Goal: Task Accomplishment & Management: Use online tool/utility

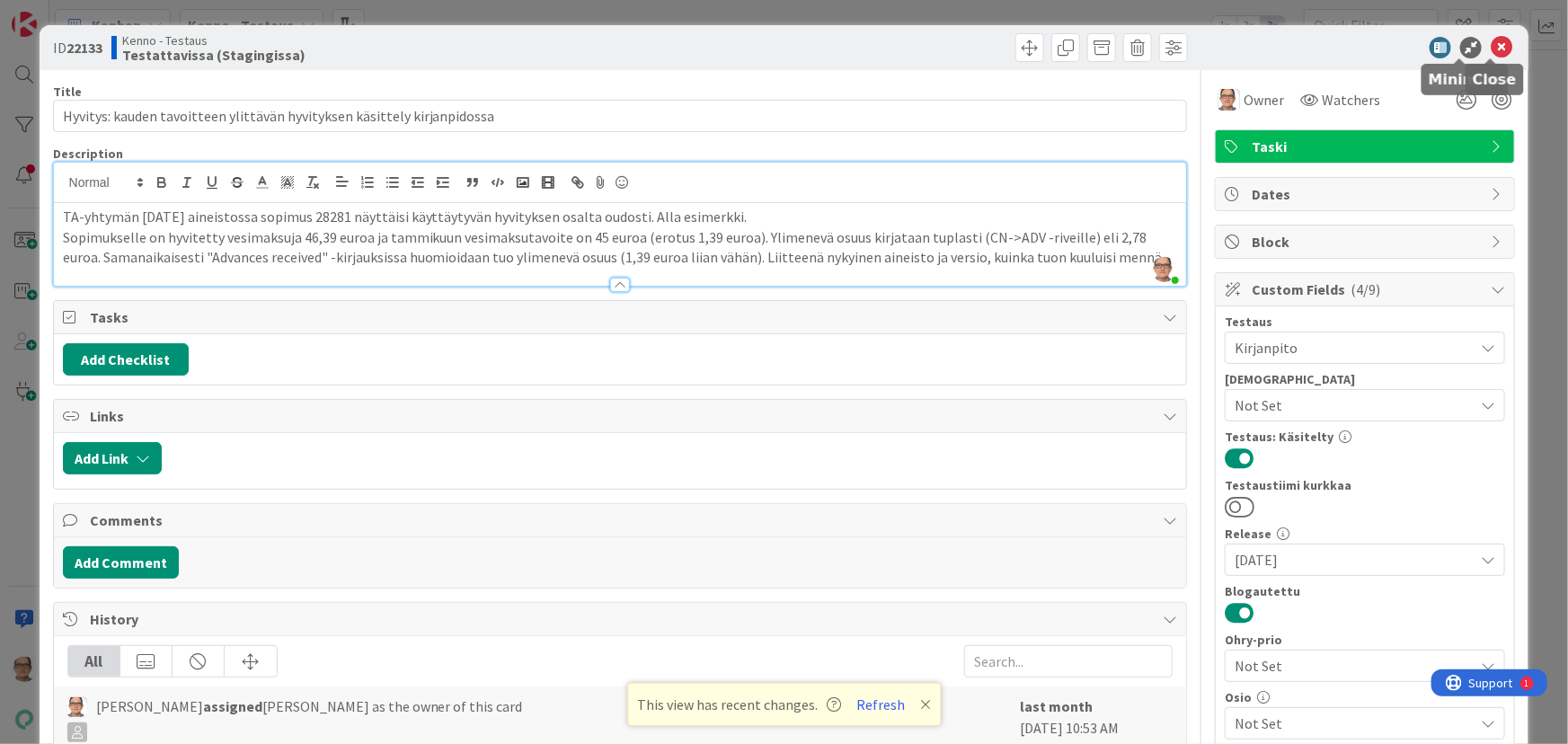
click at [1491, 46] on icon at bounding box center [1502, 47] width 21 height 21
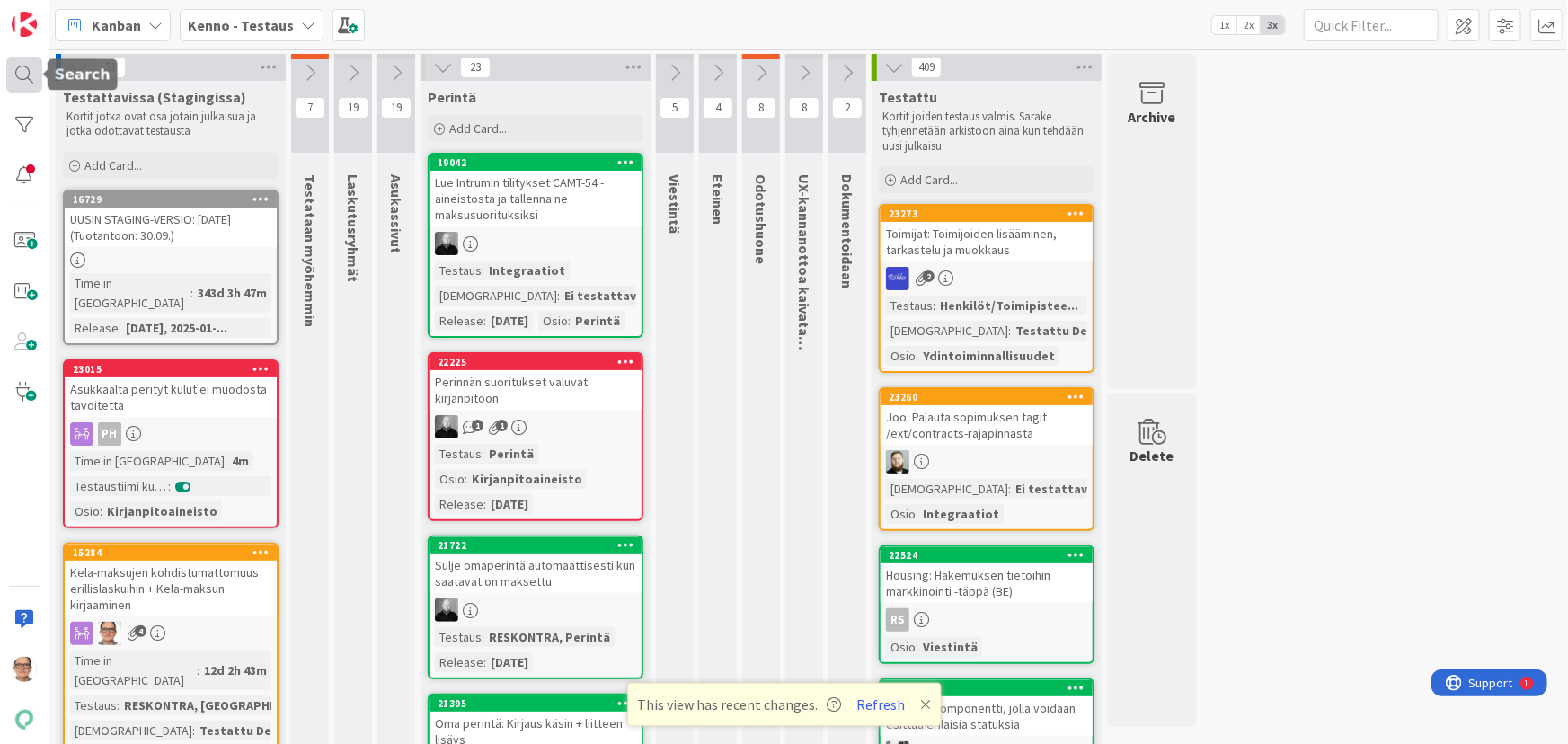
click at [26, 78] on div at bounding box center [24, 74] width 36 height 36
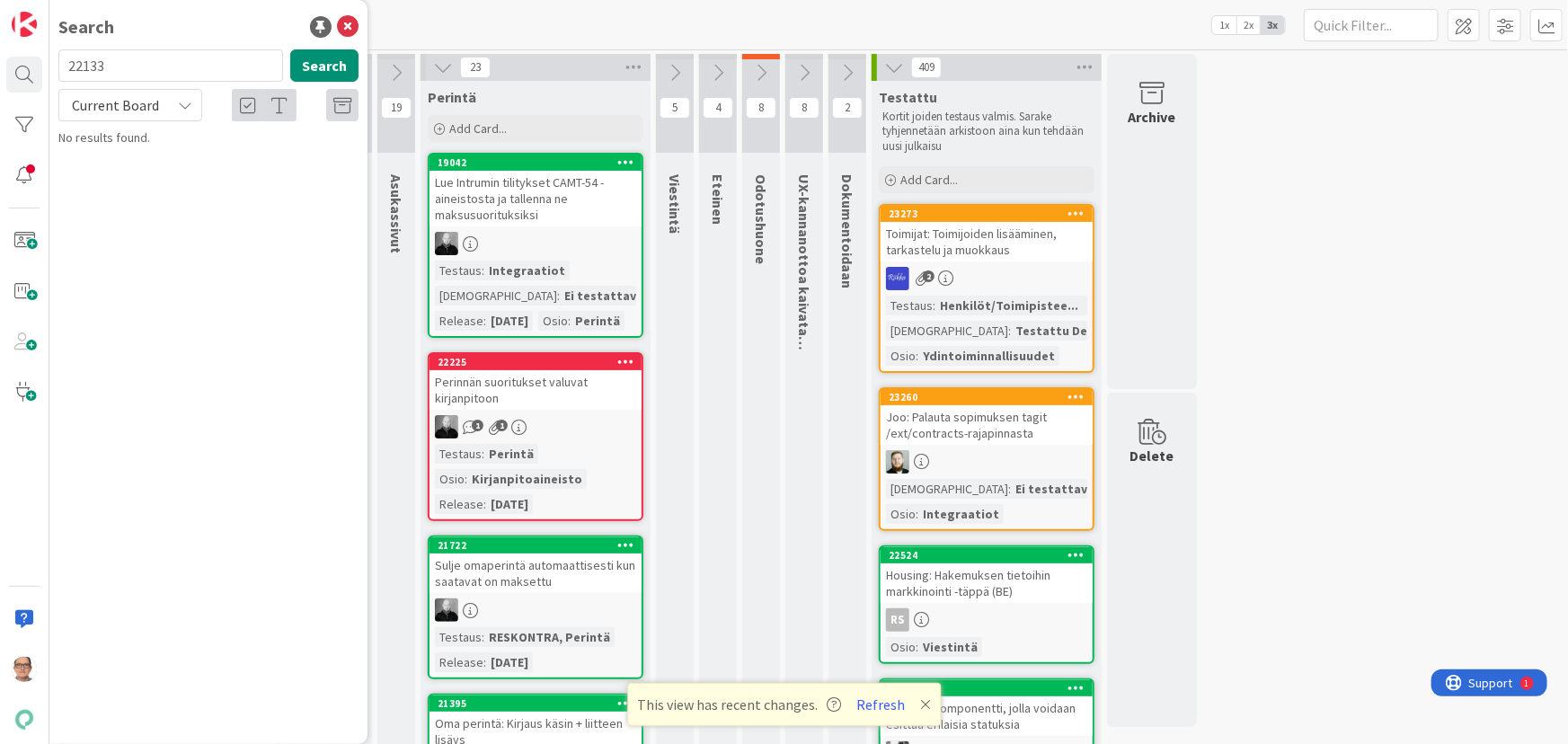
click at [167, 105] on div "Current Board" at bounding box center [130, 105] width 144 height 33
click at [145, 178] on span "All Boards" at bounding box center [162, 179] width 187 height 27
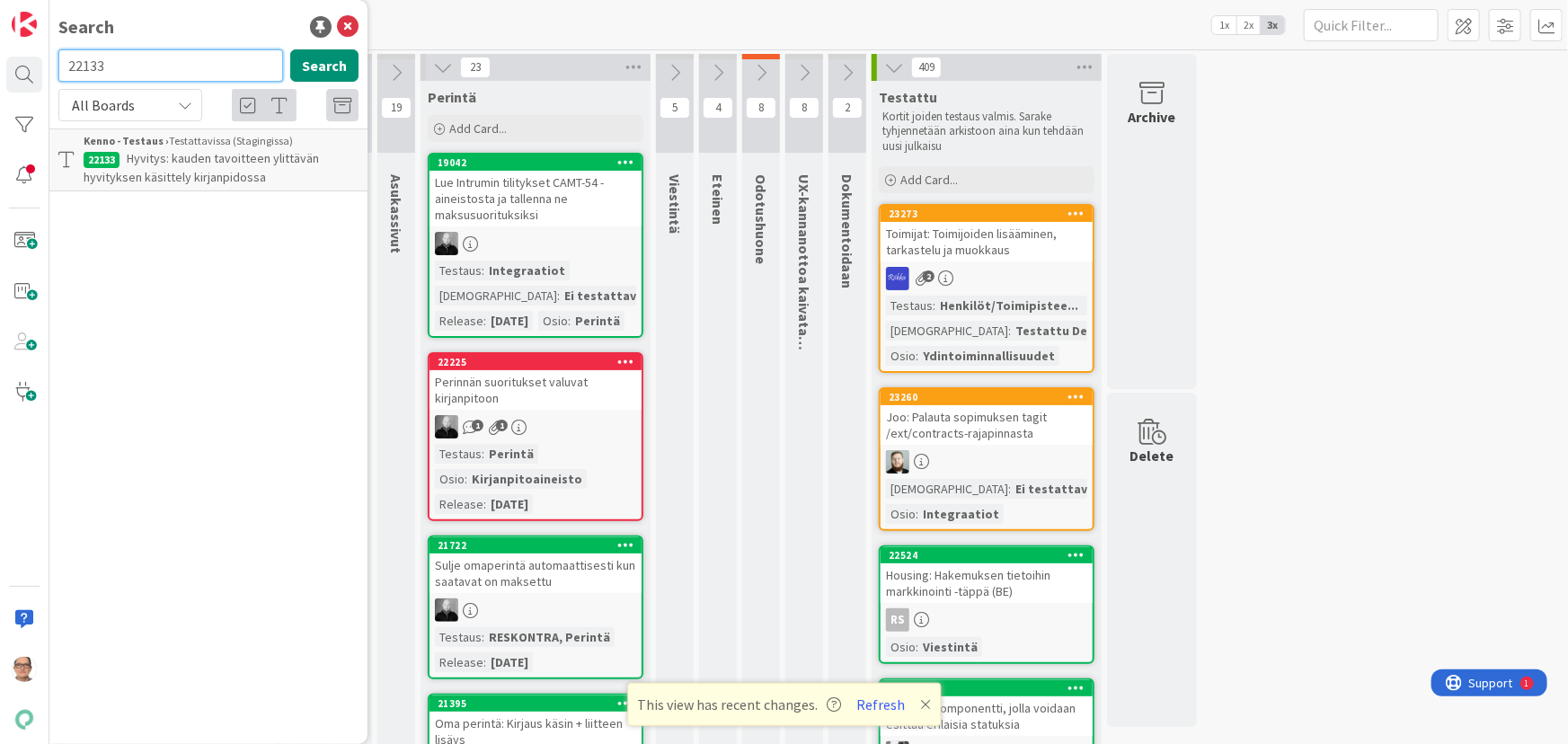
drag, startPoint x: 116, startPoint y: 65, endPoint x: 0, endPoint y: 60, distance: 116.1
click at [0, 60] on div "Search 22133 Search All Boards Current Board All Boards Kenno - Testaus › Testa…" at bounding box center [24, 372] width 49 height 744
type input "15284"
click at [314, 69] on button "Search" at bounding box center [324, 66] width 68 height 33
click at [247, 156] on span "Kela-maksujen kohdistumattomuus erillislaskuihin + Kela-maksun kirjaaminen" at bounding box center [199, 168] width 232 height 35
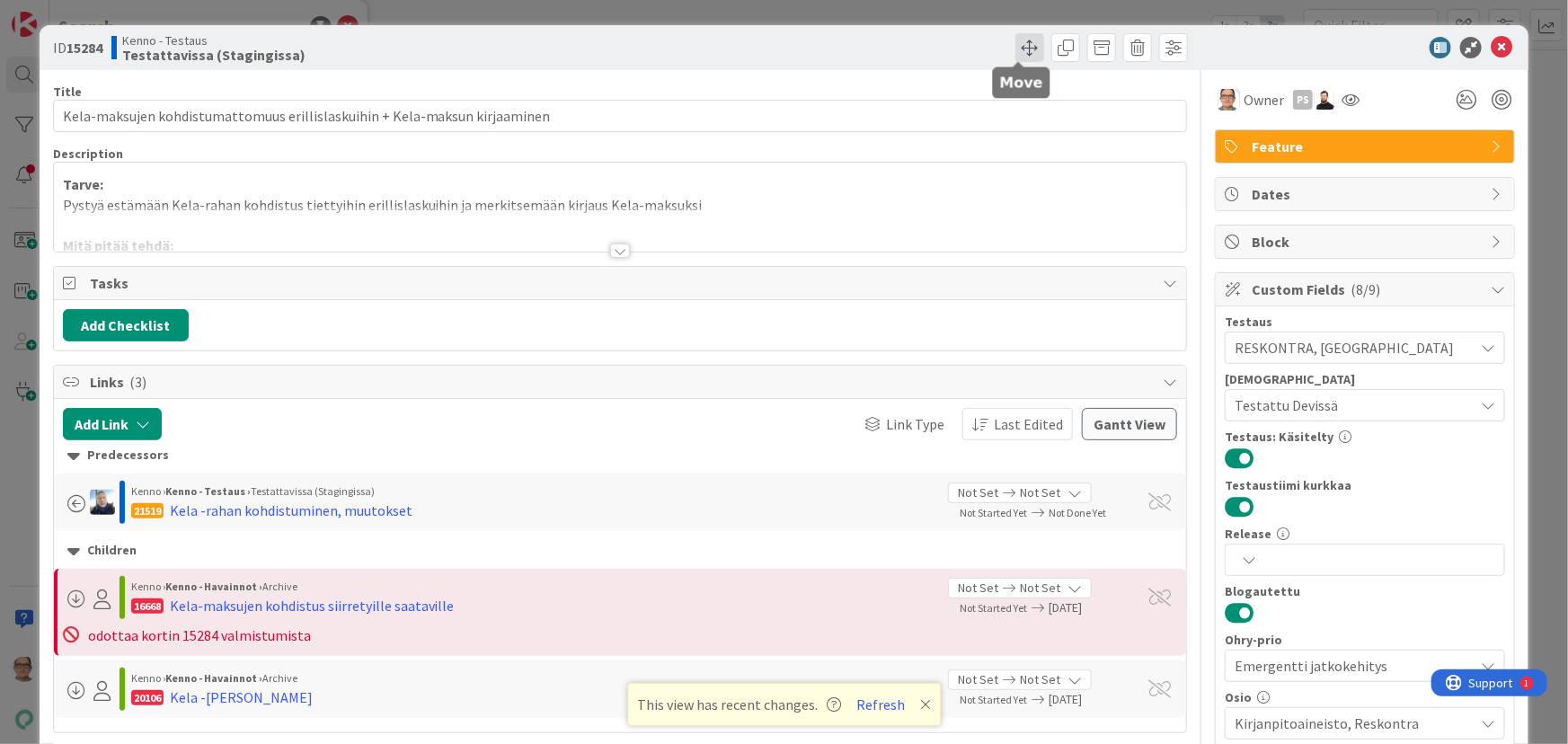
click at [1024, 50] on span at bounding box center [1030, 47] width 29 height 29
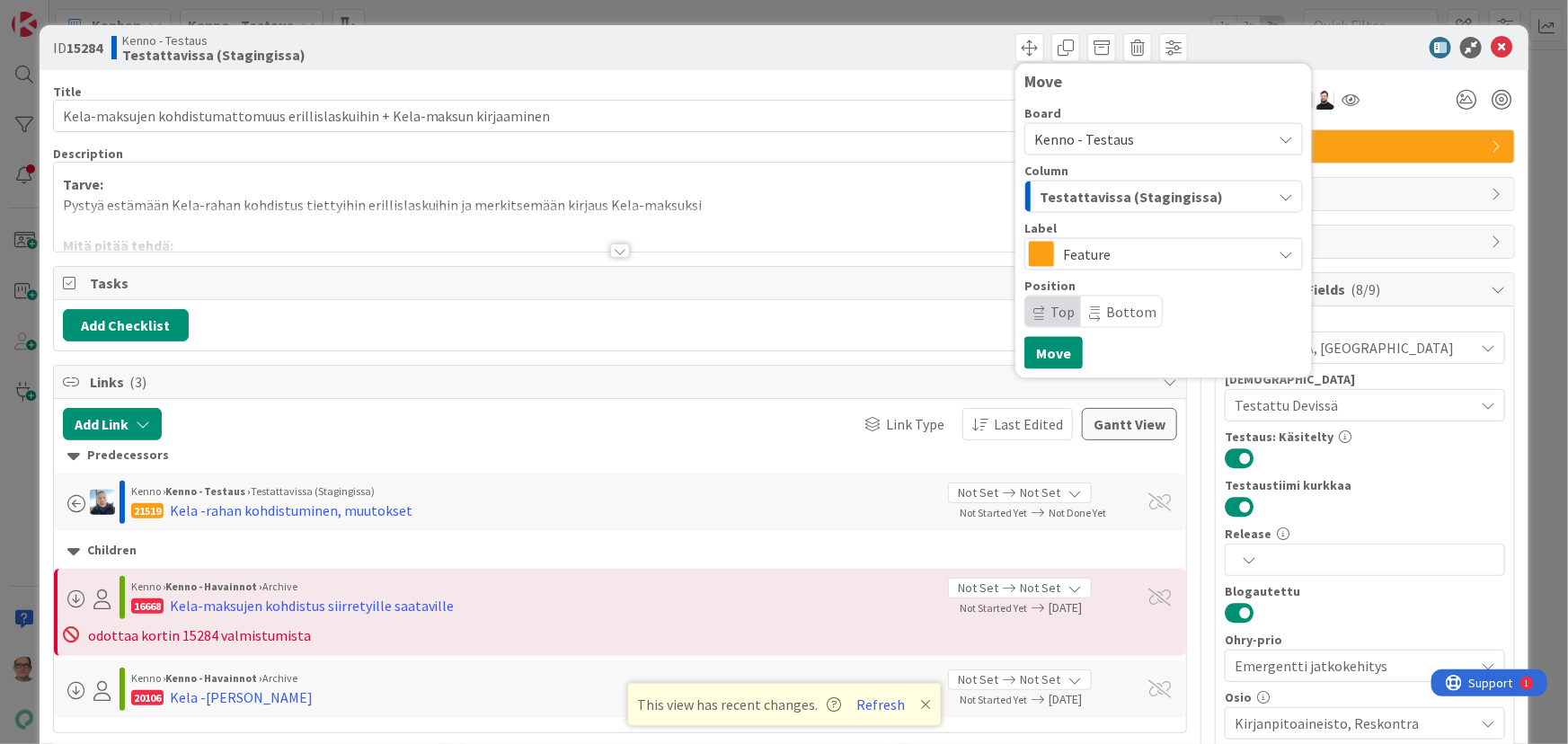
click at [1091, 257] on span "Feature" at bounding box center [1162, 254] width 199 height 25
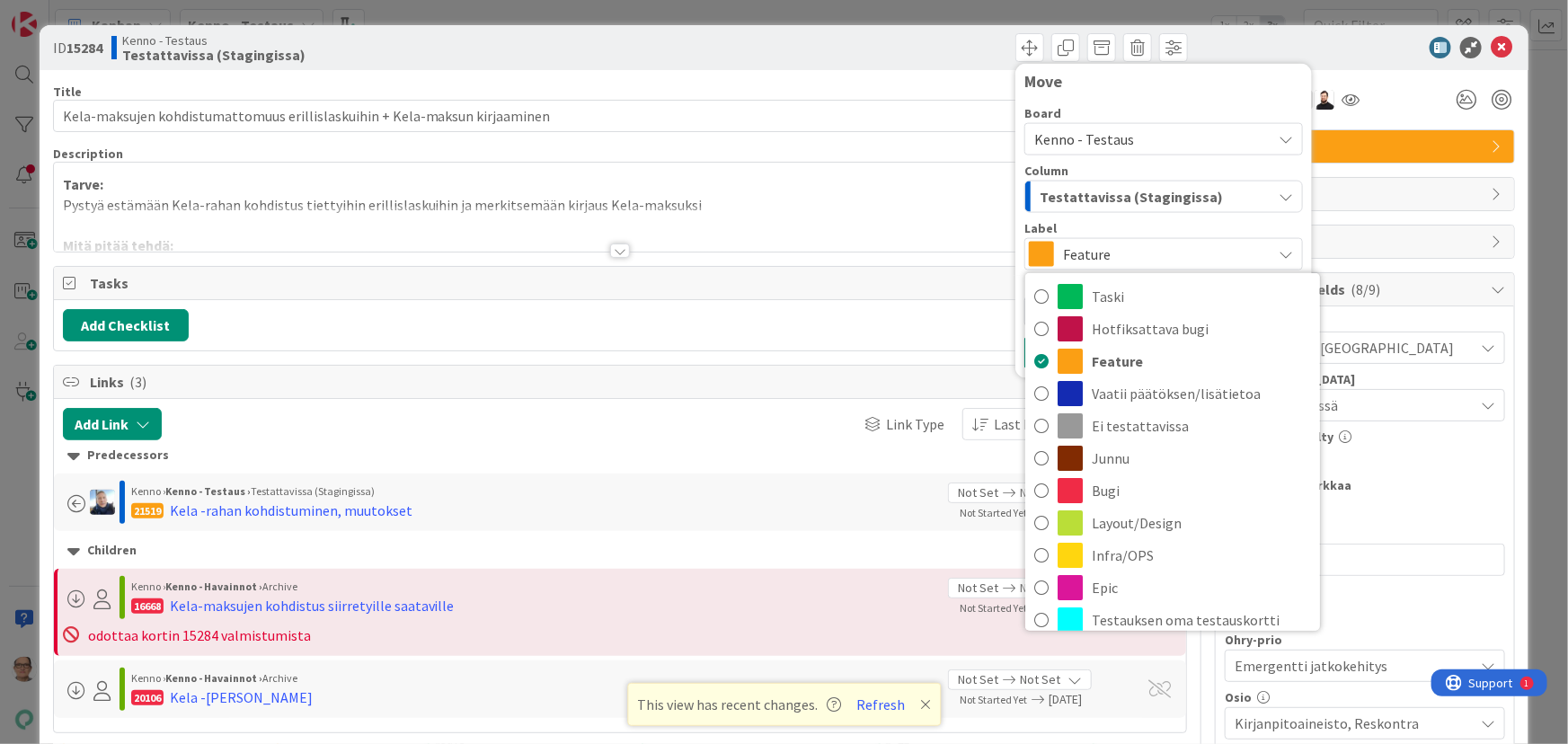
click at [1096, 251] on span "Feature" at bounding box center [1162, 254] width 199 height 25
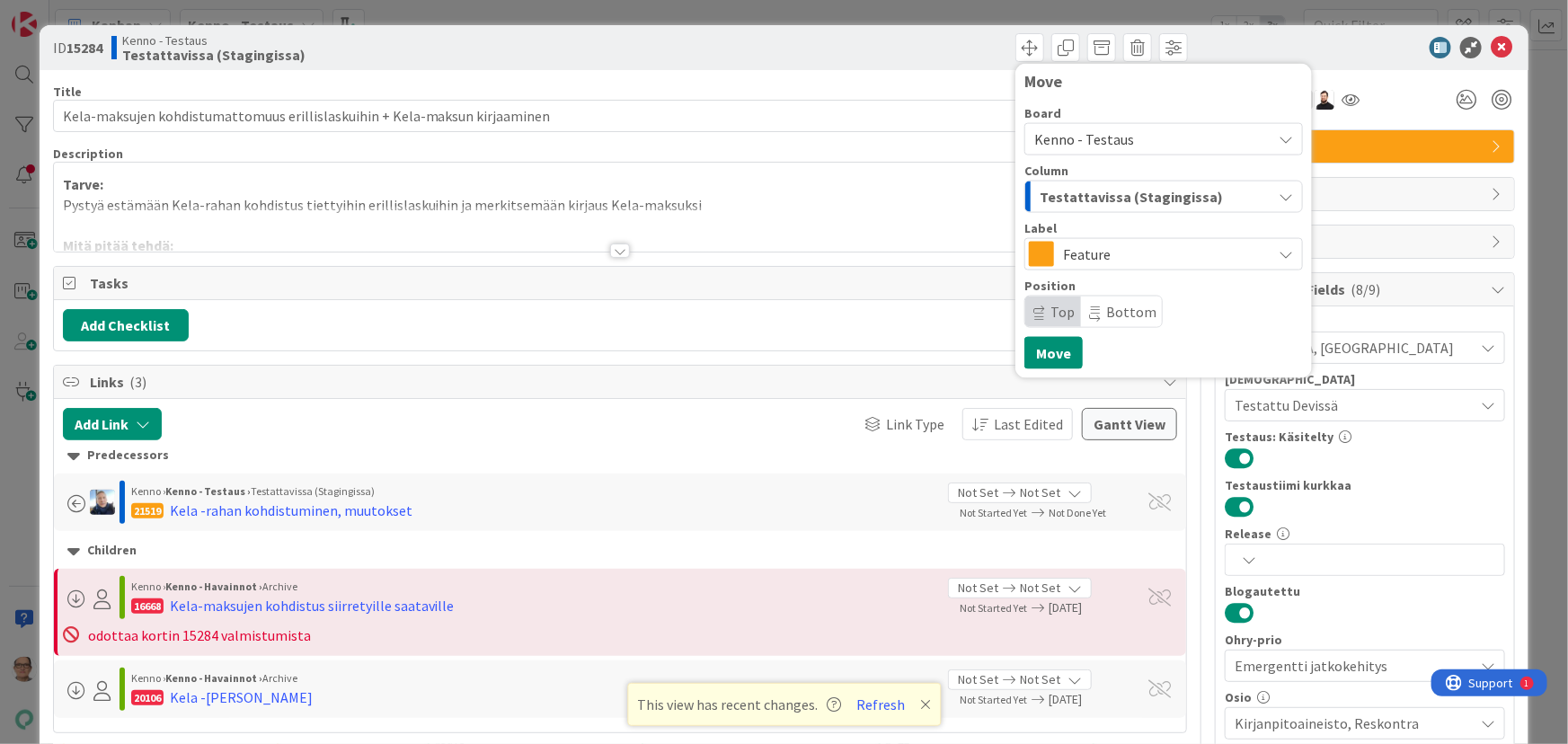
click at [1093, 197] on span "Testattavissa (Stagingissa)" at bounding box center [1131, 197] width 183 height 23
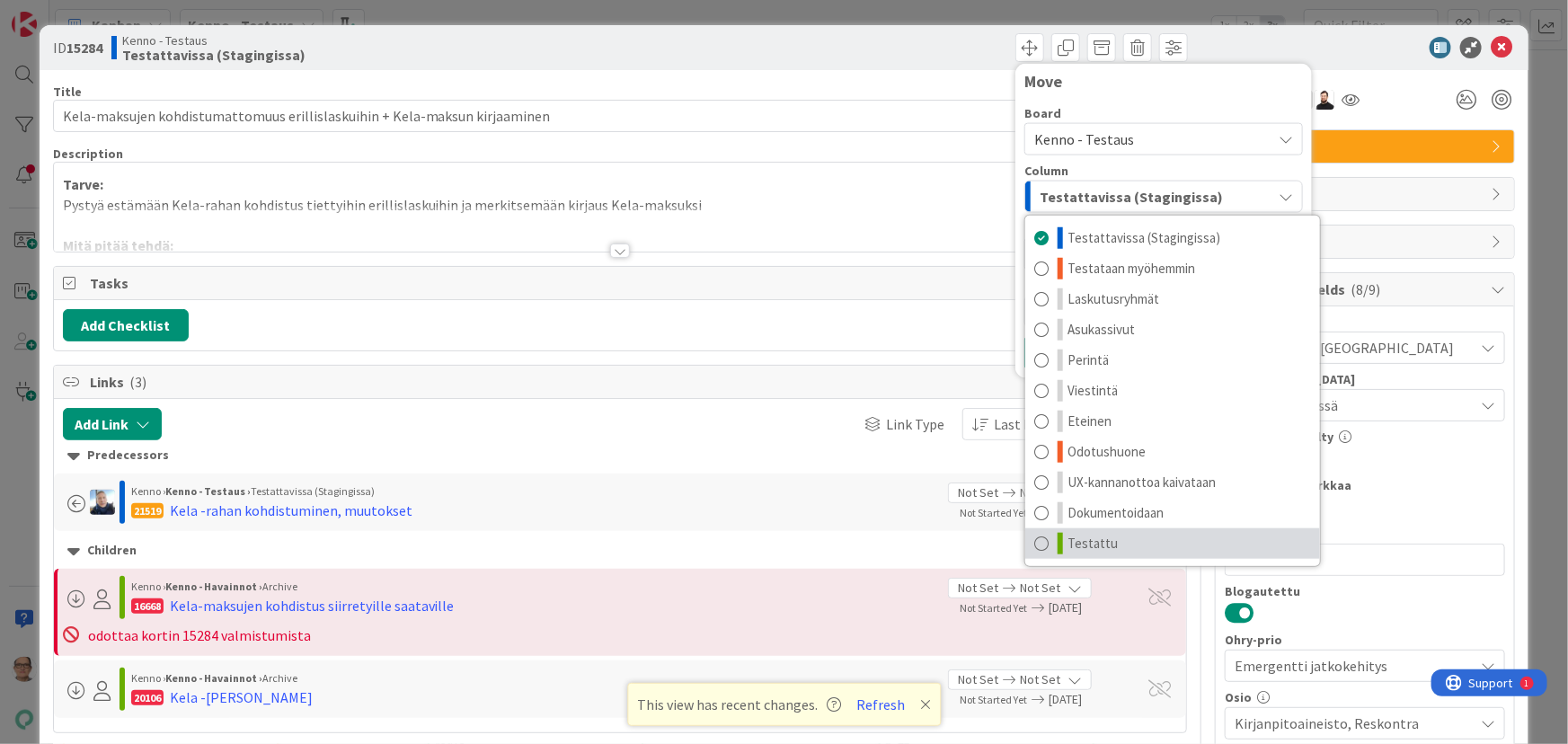
click at [1034, 546] on span at bounding box center [1041, 544] width 14 height 21
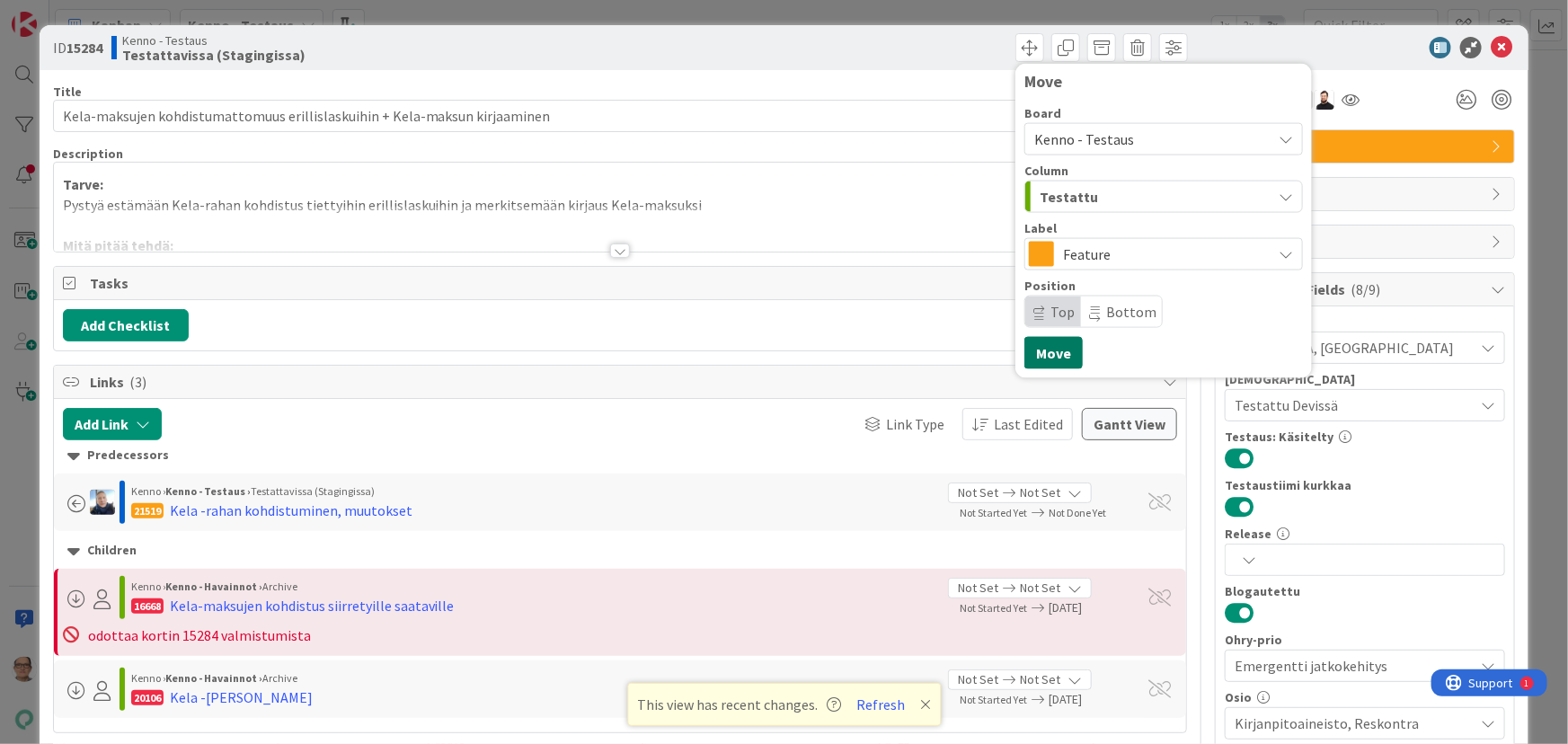
click at [1049, 353] on button "Move" at bounding box center [1053, 354] width 59 height 33
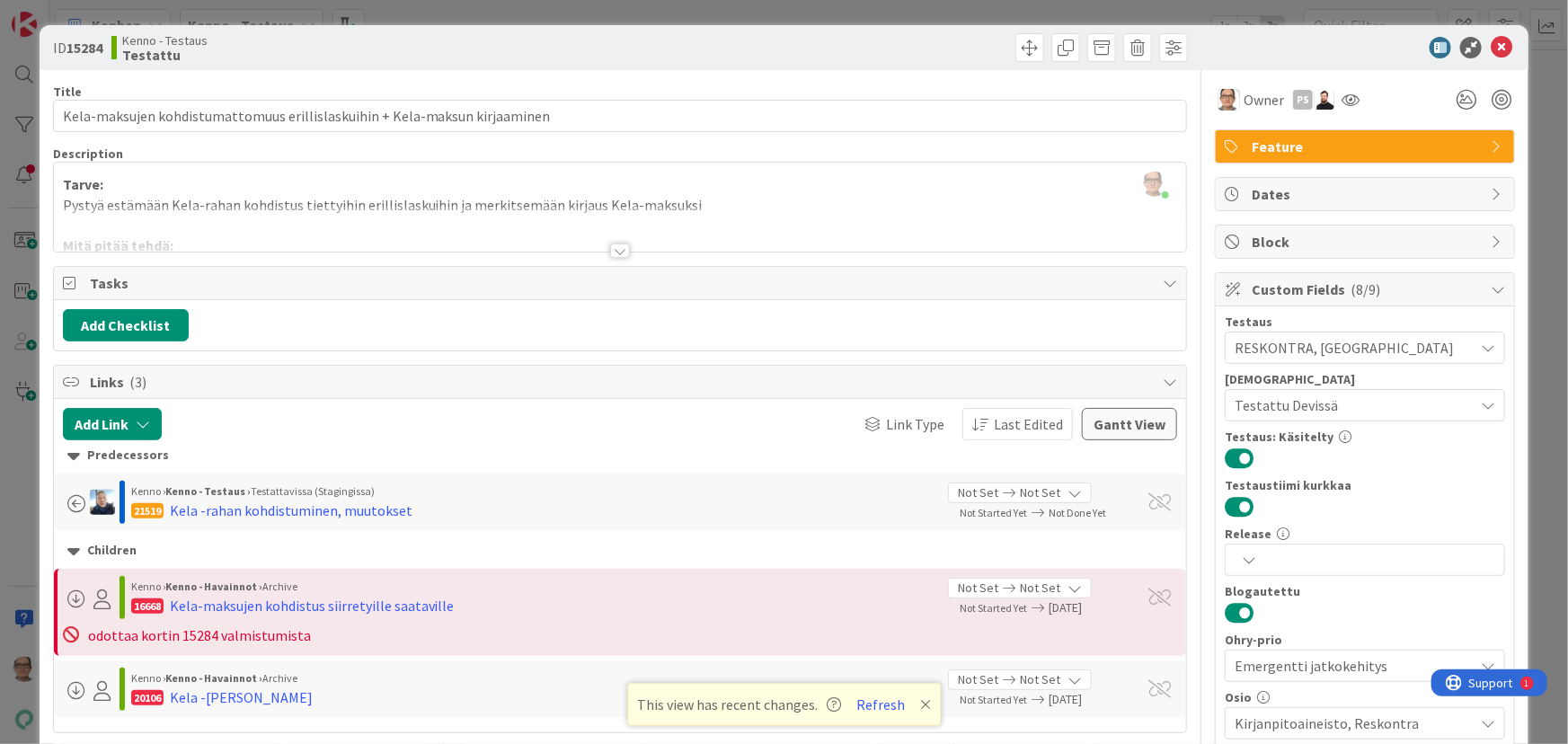
click at [615, 248] on div at bounding box center [620, 251] width 20 height 14
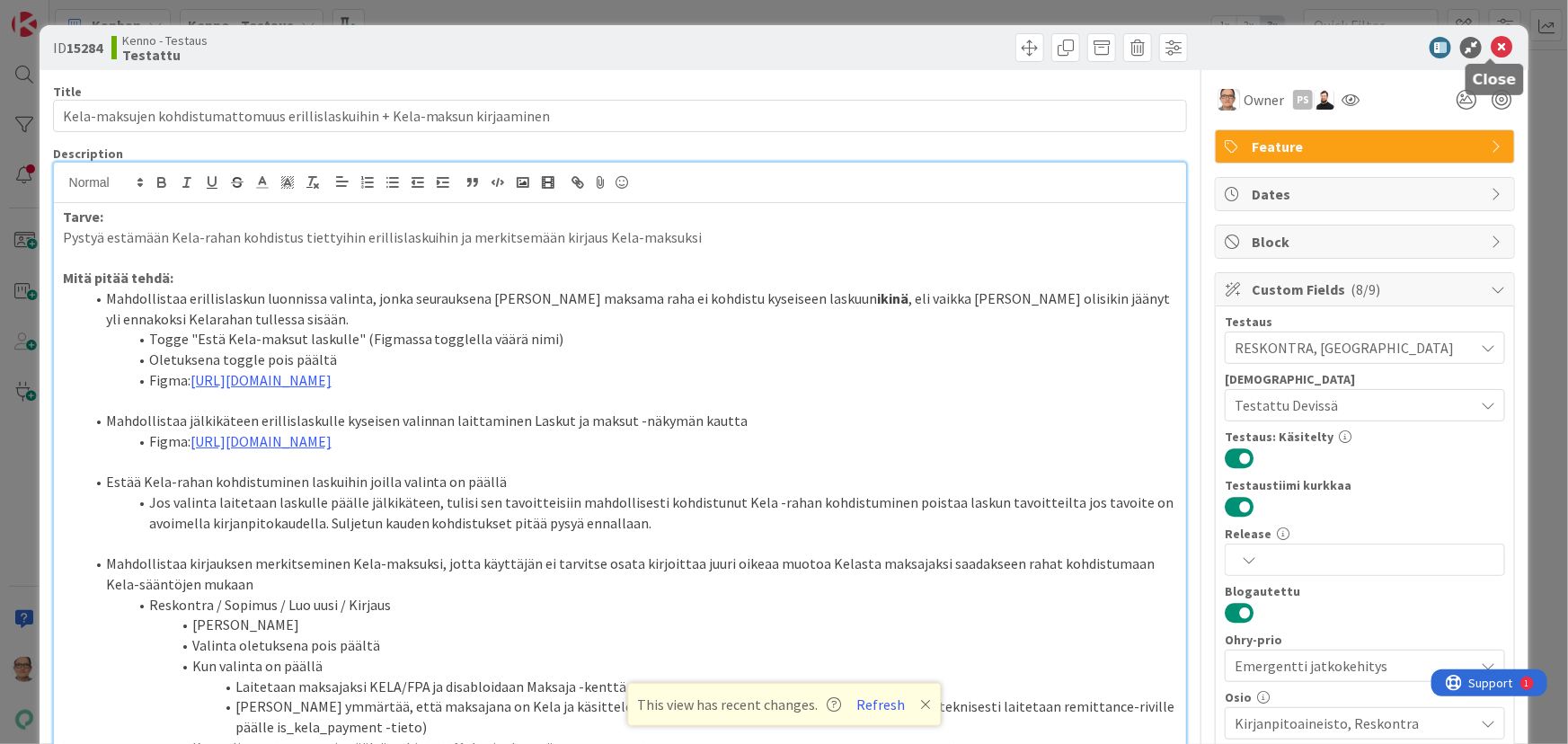
click at [1491, 46] on icon at bounding box center [1502, 47] width 21 height 21
